Goal: Navigation & Orientation: Find specific page/section

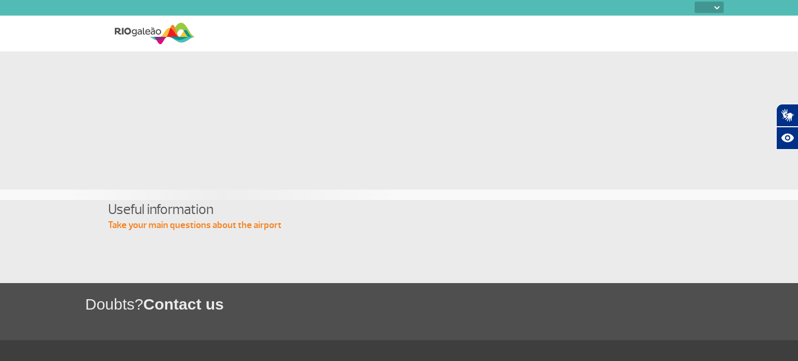
select select
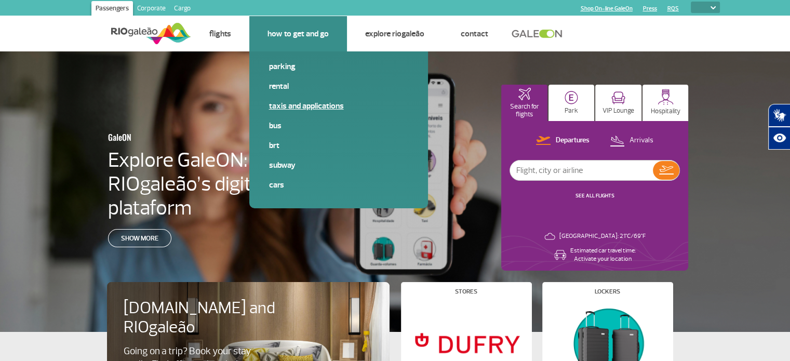
click at [299, 106] on link "Taxis and applications" at bounding box center [338, 105] width 139 height 11
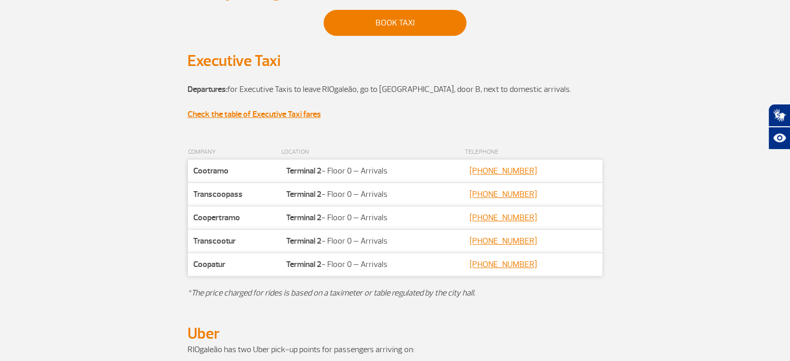
scroll to position [208, 0]
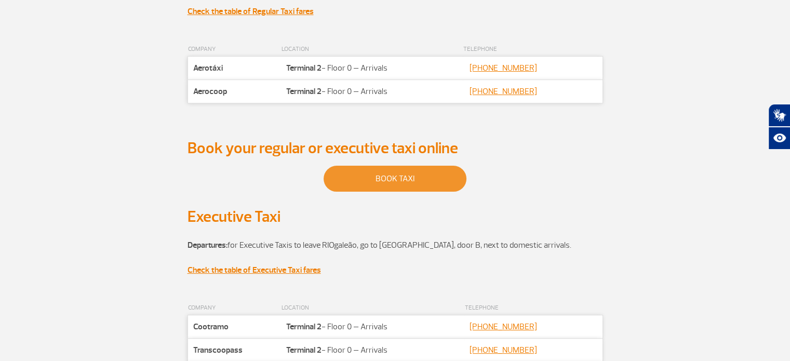
click at [399, 177] on link "BOOK TAXI" at bounding box center [395, 179] width 143 height 26
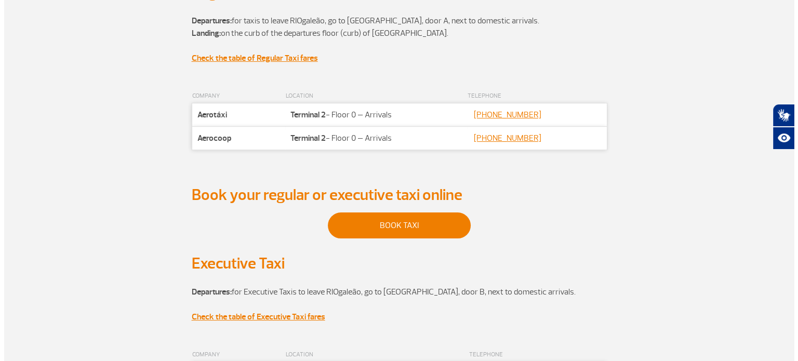
scroll to position [0, 0]
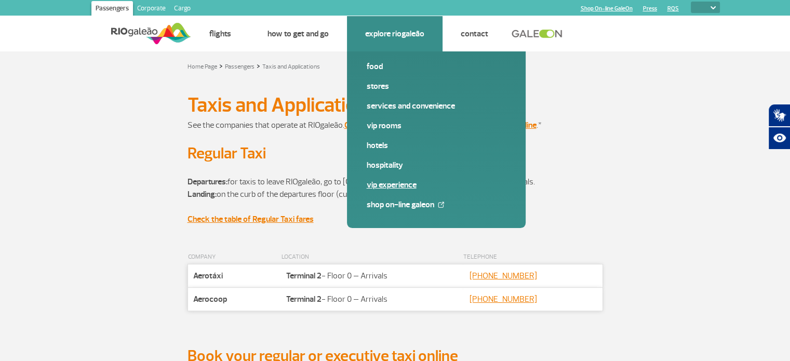
click at [377, 179] on link "VIP Experience" at bounding box center [436, 184] width 139 height 11
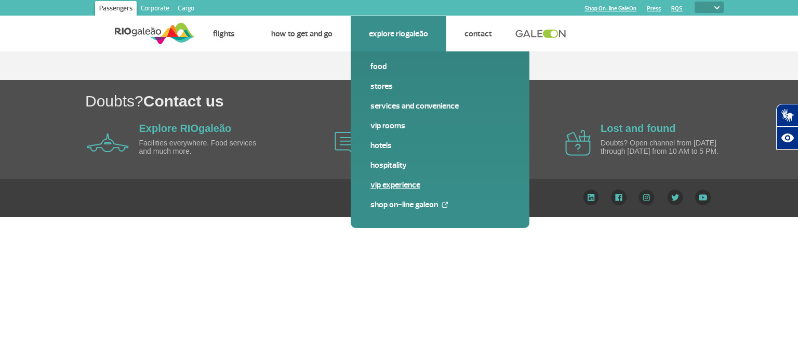
click at [382, 180] on link "VIP Experience" at bounding box center [439, 184] width 139 height 11
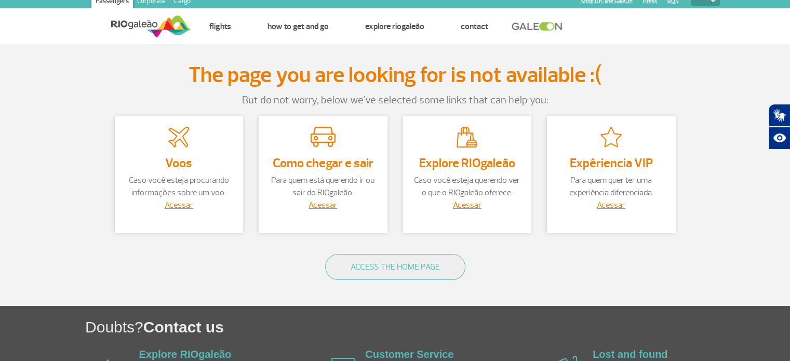
scroll to position [52, 0]
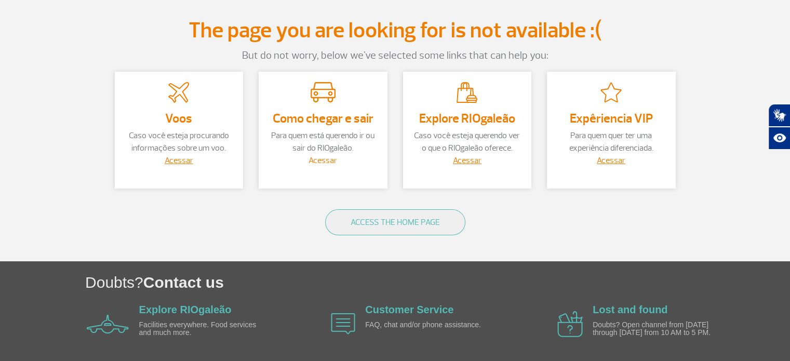
click at [328, 161] on link "Acessar" at bounding box center [323, 160] width 29 height 10
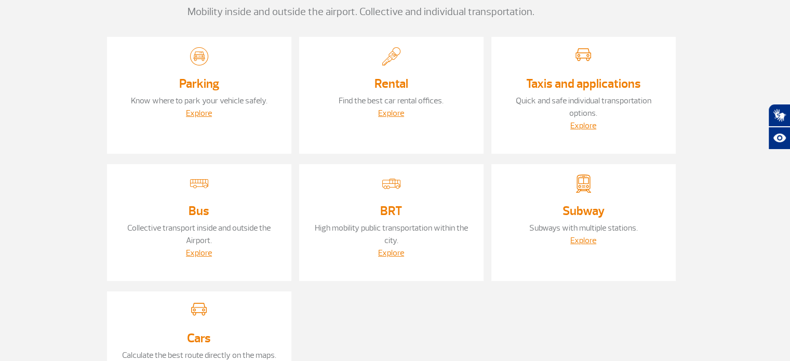
scroll to position [104, 0]
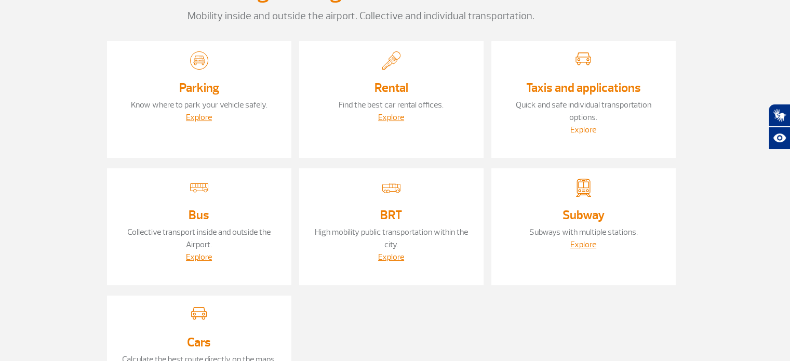
click at [585, 128] on link "Explore" at bounding box center [584, 130] width 26 height 10
